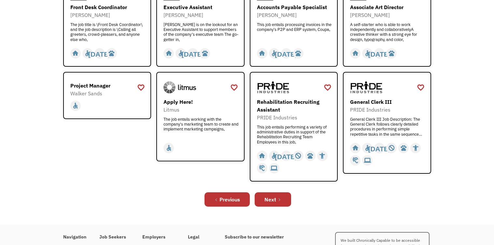
scroll to position [215, 0]
click at [273, 101] on div "Rehabilitation Recruiting Assistant" at bounding box center [295, 106] width 76 height 16
click at [372, 109] on div "PRIDE Industries" at bounding box center [388, 110] width 76 height 8
click at [277, 198] on link "Next" at bounding box center [273, 199] width 36 height 14
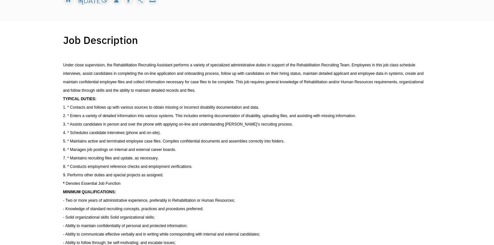
scroll to position [112, 0]
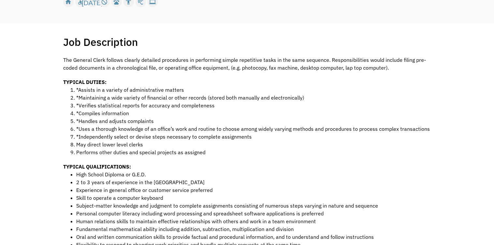
scroll to position [108, 0]
click at [31, 149] on div "Job Description Filter using keywords Search The General Clerk follows clearly …" at bounding box center [247, 248] width 494 height 449
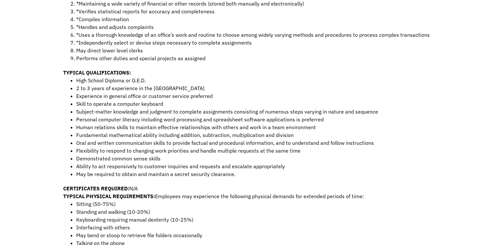
scroll to position [203, 0]
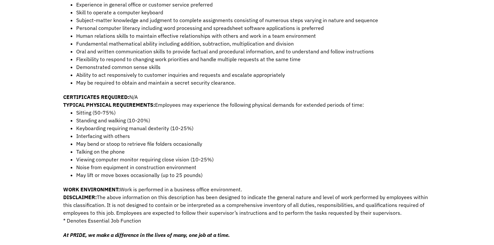
click at [31, 149] on div "Job Description Filter using keywords Search The General Clerk follows clearly …" at bounding box center [247, 62] width 494 height 449
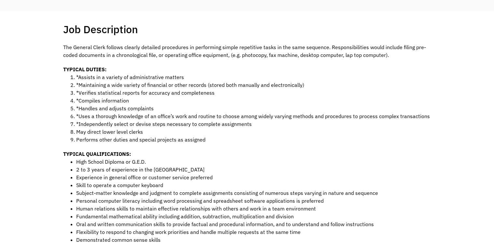
scroll to position [121, 0]
click at [36, 142] on div "Job Description Filter using keywords Search The General Clerk follows clearly …" at bounding box center [247, 234] width 494 height 449
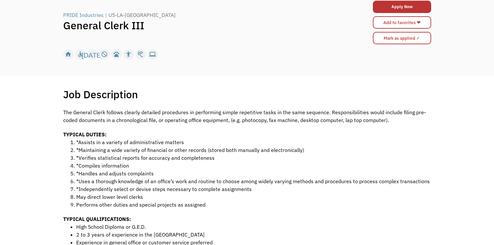
scroll to position [55, 0]
click at [400, 22] on link "Add to favorites ❤" at bounding box center [402, 23] width 58 height 12
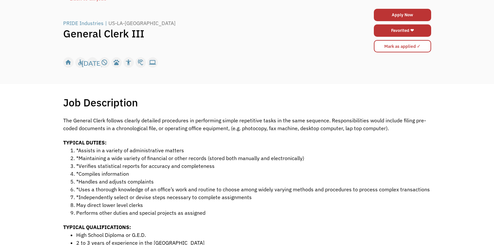
scroll to position [0, 0]
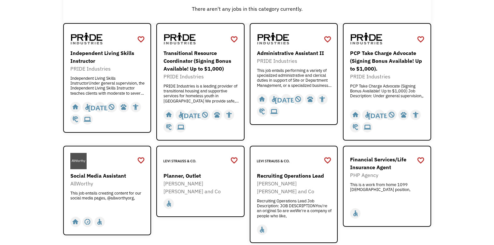
scroll to position [91, 0]
click at [85, 83] on div "Independent Living Skills InstructorUnder general supervision, the Independent …" at bounding box center [108, 86] width 76 height 20
click at [189, 92] on div "PRIDE Industries is a leading provider of transitional housing and supportive s…" at bounding box center [202, 93] width 76 height 20
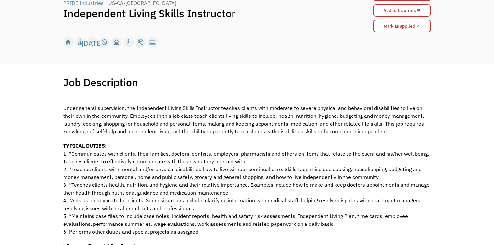
scroll to position [75, 0]
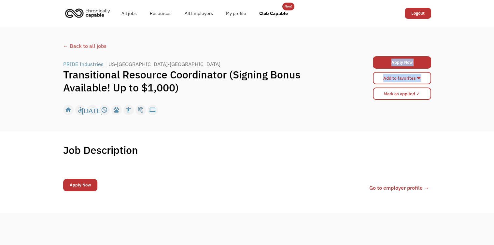
click at [34, 134] on body "Congrats! You applied 6897e1d349ac194bf420948c [PERSON_NAME][EMAIL_ADDRESS][PER…" at bounding box center [247, 215] width 494 height 430
type input "[PERSON_NAME][EMAIL_ADDRESS][PERSON_NAME][DOMAIN_NAME]"
